Goal: Browse casually: Explore the website without a specific task or goal

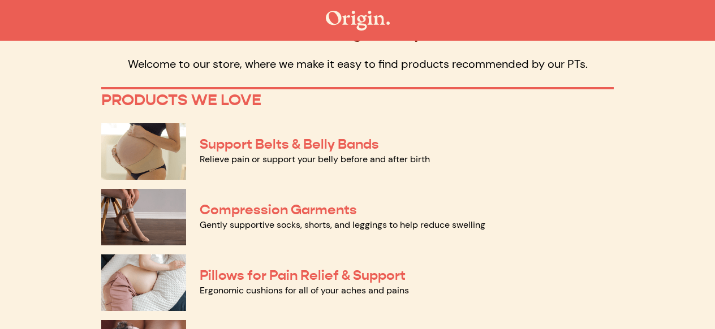
scroll to position [81, 0]
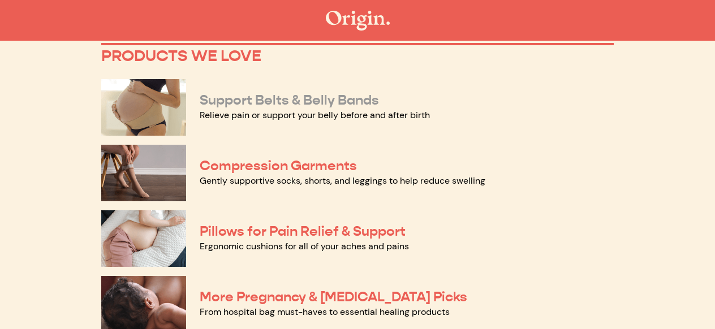
click at [252, 100] on link "Support Belts & Belly Bands" at bounding box center [289, 100] width 179 height 17
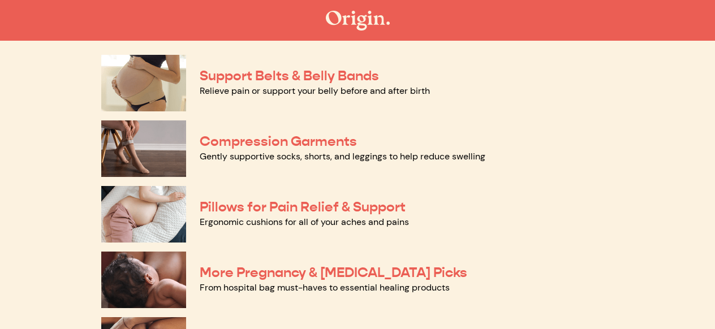
scroll to position [109, 0]
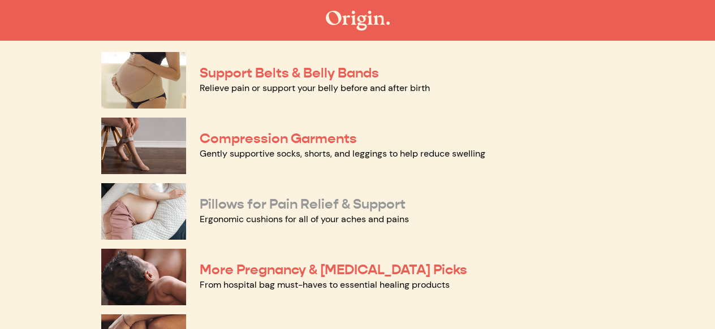
click at [254, 204] on link "Pillows for Pain Relief & Support" at bounding box center [303, 204] width 206 height 17
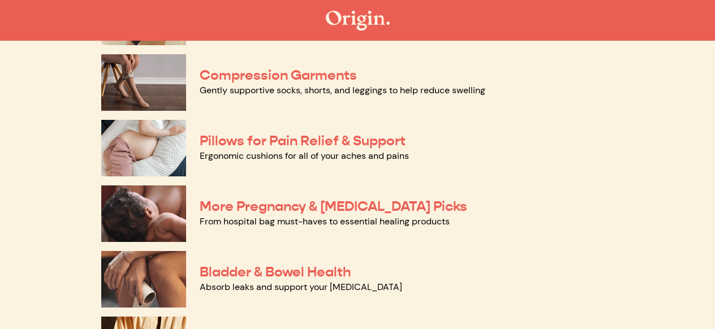
scroll to position [191, 0]
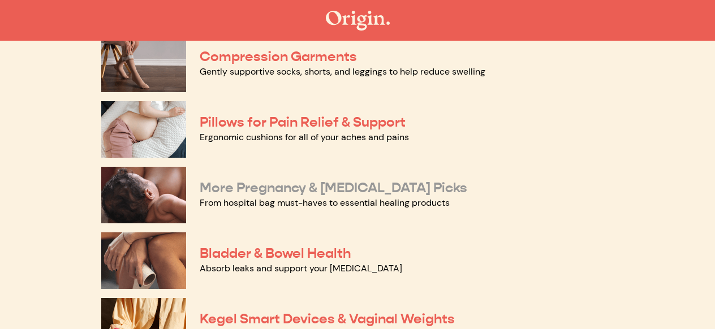
click at [260, 186] on link "More Pregnancy & Postpartum Picks" at bounding box center [334, 187] width 268 height 17
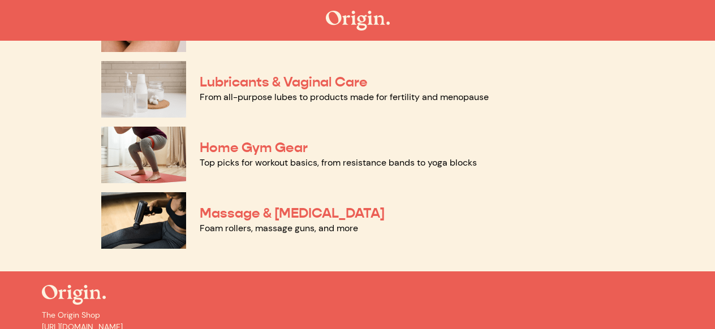
scroll to position [636, 0]
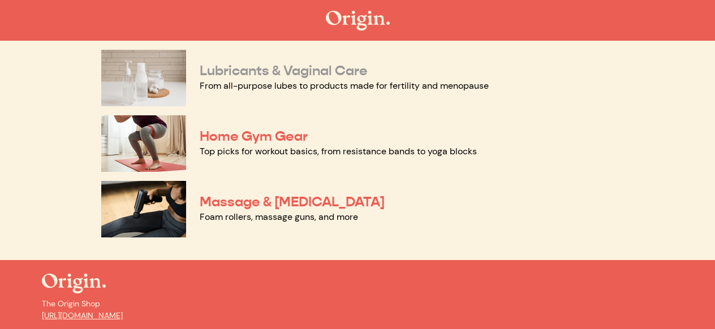
click at [283, 65] on link "Lubricants & Vaginal Care" at bounding box center [284, 70] width 168 height 17
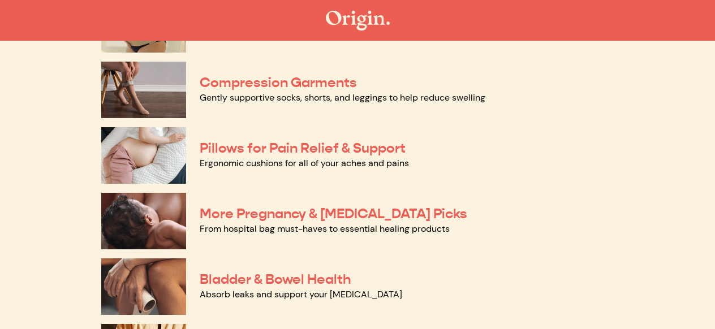
scroll to position [82, 0]
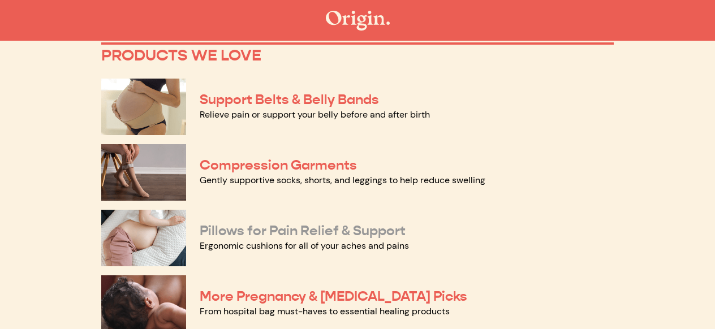
click at [259, 235] on link "Pillows for Pain Relief & Support" at bounding box center [303, 230] width 206 height 17
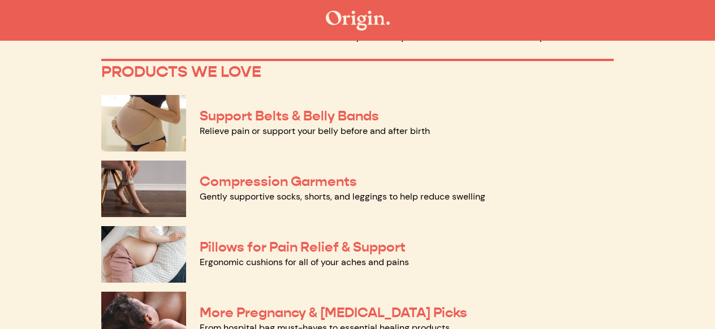
scroll to position [0, 0]
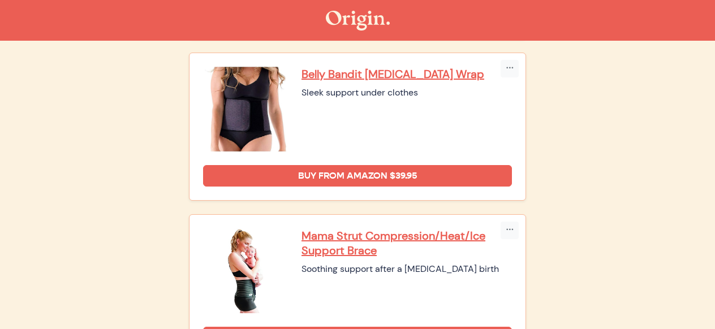
scroll to position [555, 0]
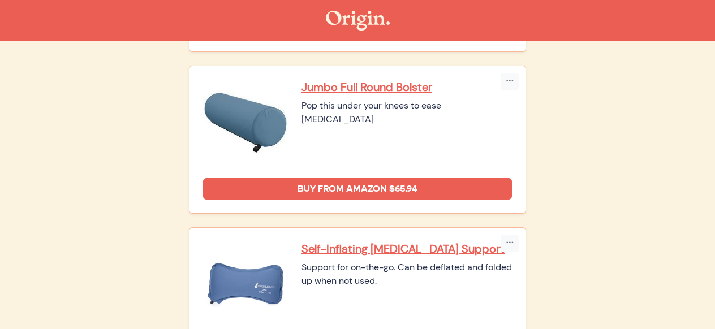
scroll to position [745, 0]
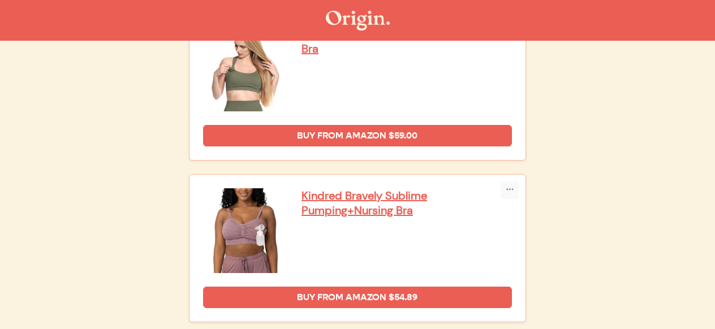
scroll to position [2405, 0]
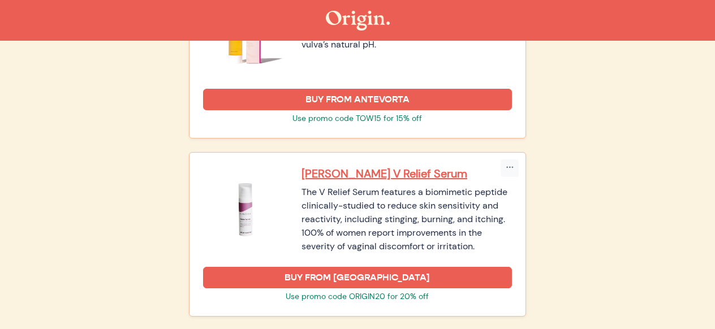
scroll to position [1429, 0]
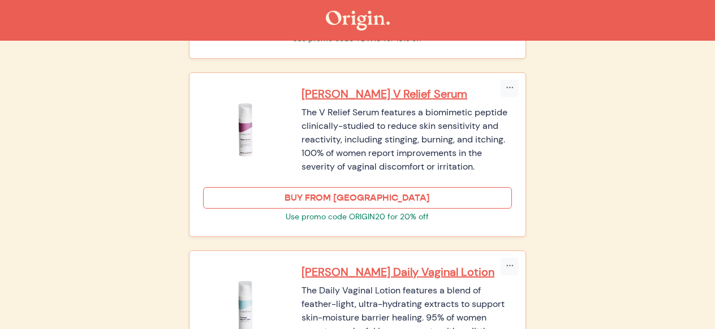
click at [261, 196] on link "BUY FROM KINDRA" at bounding box center [357, 198] width 309 height 22
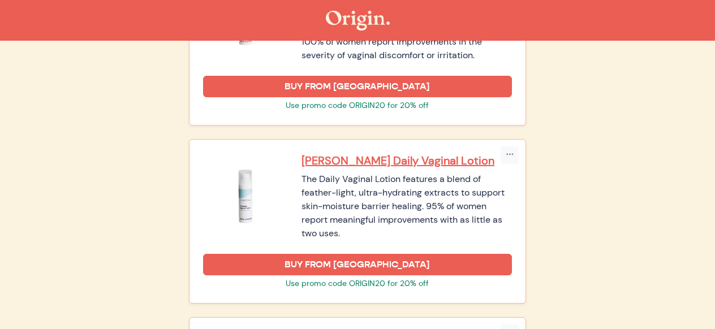
scroll to position [1803, 0]
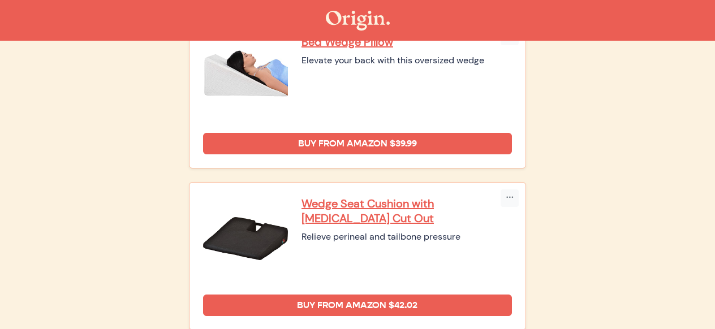
scroll to position [326, 0]
